Goal: Transaction & Acquisition: Purchase product/service

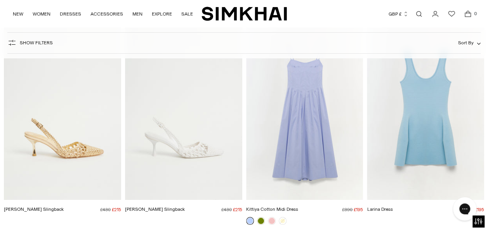
scroll to position [8693, 0]
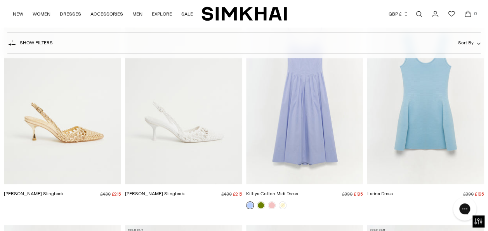
click at [0, 0] on img "Dylan Woven Slingback" at bounding box center [0, 0] width 0 height 0
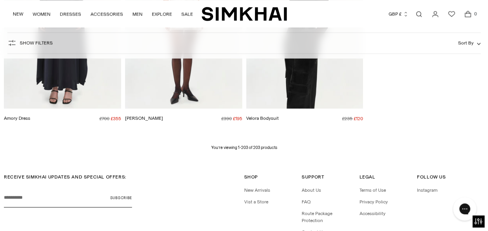
scroll to position [10949, 0]
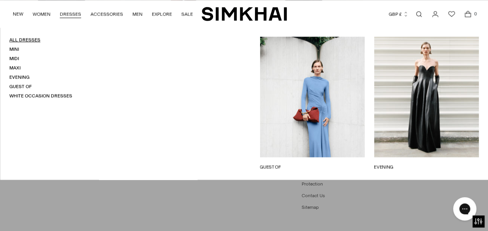
click at [24, 41] on link "All Dresses" at bounding box center [24, 39] width 31 height 5
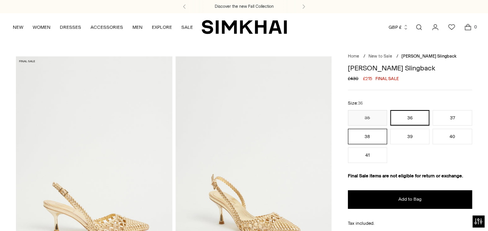
click at [359, 136] on button "38" at bounding box center [367, 137] width 39 height 16
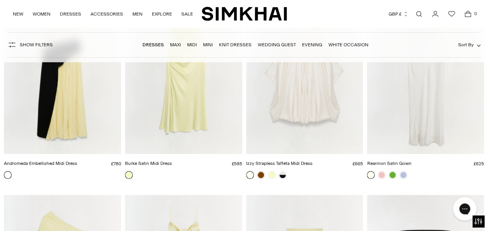
scroll to position [2944, 0]
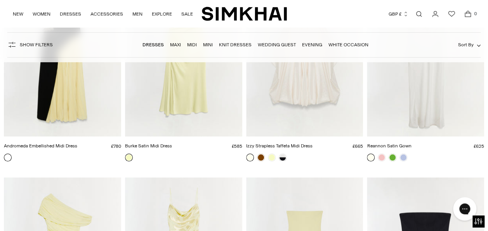
click at [0, 0] on img "Andromeda Embellished Midi Dress" at bounding box center [0, 0] width 0 height 0
